Goal: Task Accomplishment & Management: Manage account settings

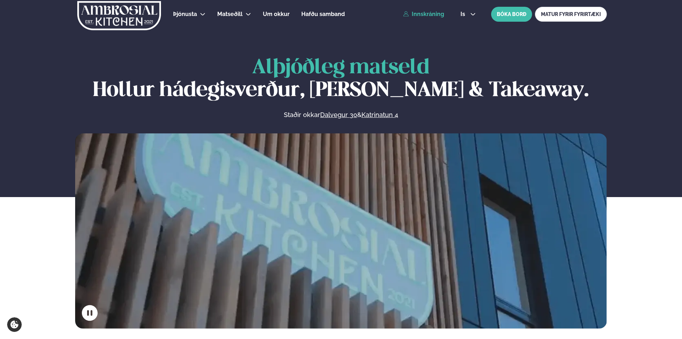
click at [430, 14] on link "Innskráning" at bounding box center [423, 14] width 41 height 6
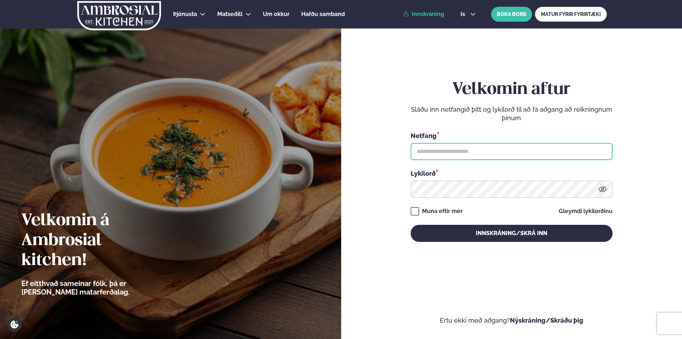
type input "**********"
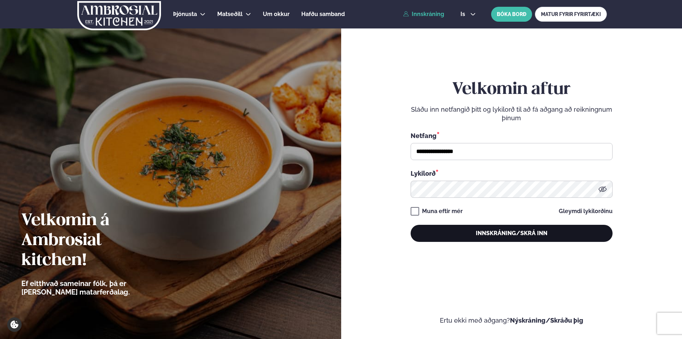
click at [465, 231] on button "Innskráning/Skrá inn" at bounding box center [511, 233] width 202 height 17
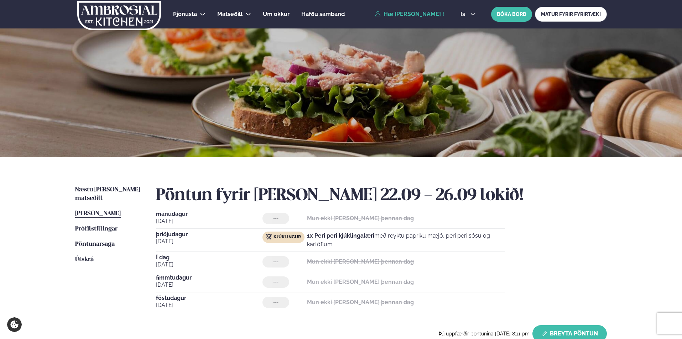
click at [550, 335] on button "Breyta Pöntun" at bounding box center [569, 333] width 74 height 17
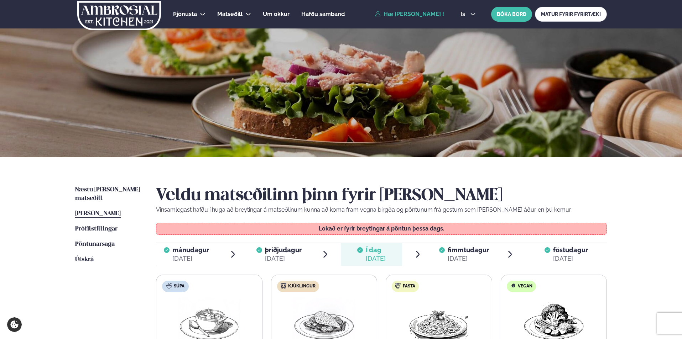
click at [477, 254] on span "fimmtudagur" at bounding box center [467, 249] width 41 height 7
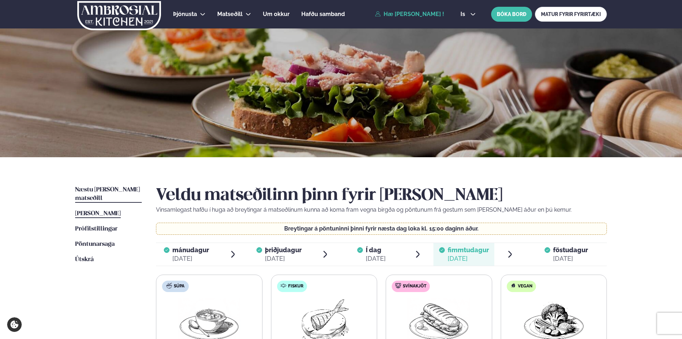
click at [84, 190] on span "Næstu [PERSON_NAME] matseðill" at bounding box center [107, 194] width 65 height 15
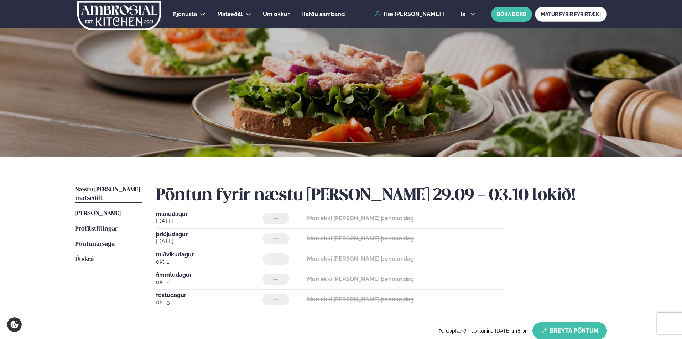
click at [576, 331] on button "Breyta Pöntun" at bounding box center [569, 330] width 74 height 17
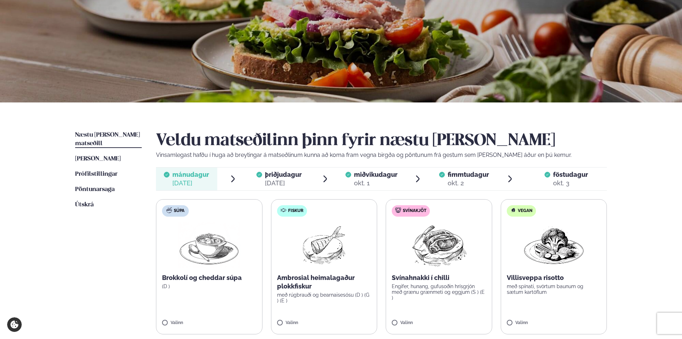
scroll to position [78, 0]
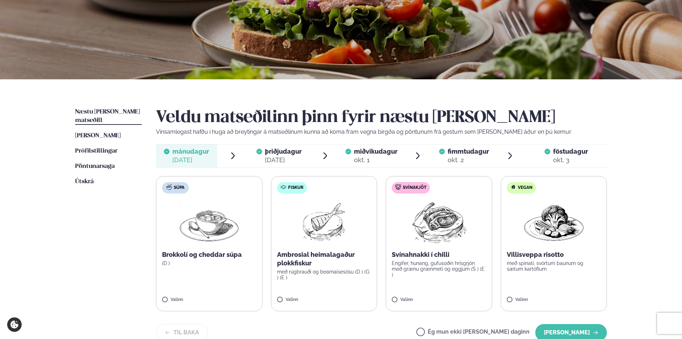
click at [280, 147] on div "þriðjudagur þri." at bounding box center [283, 151] width 37 height 9
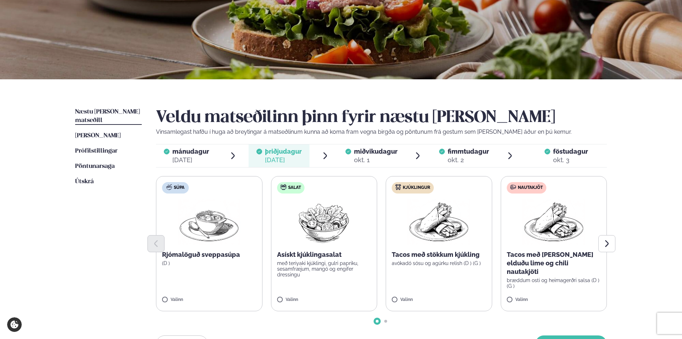
click at [386, 154] on span "miðvikudagur" at bounding box center [375, 151] width 43 height 7
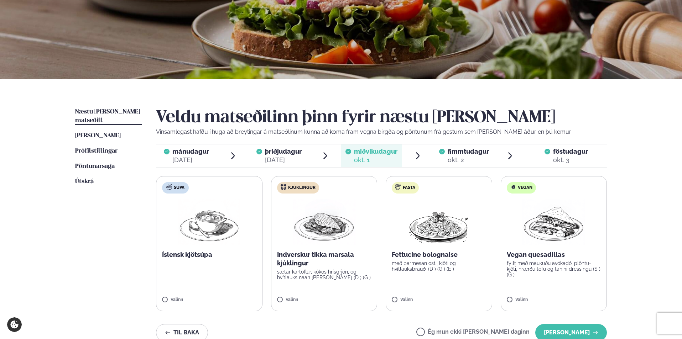
click at [466, 151] on span "fimmtudagur" at bounding box center [467, 151] width 41 height 7
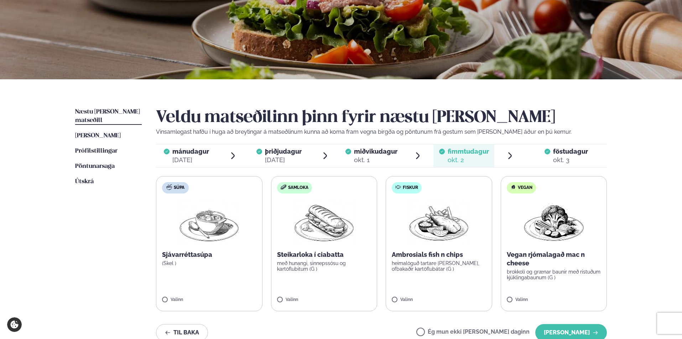
click at [530, 151] on span "föstudagur fös. [DATE]" at bounding box center [565, 156] width 81 height 23
